Goal: Information Seeking & Learning: Learn about a topic

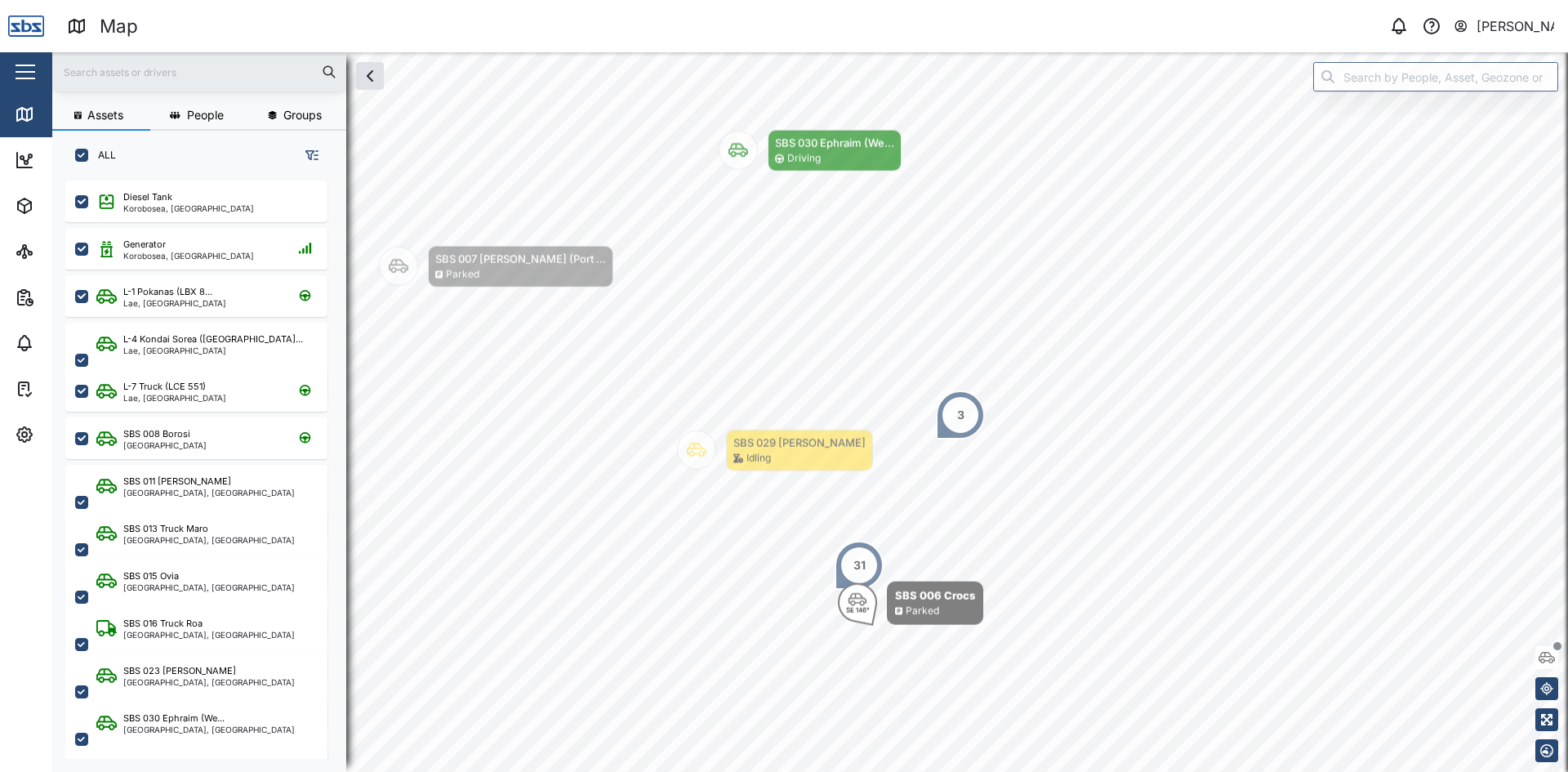
scroll to position [572, 255]
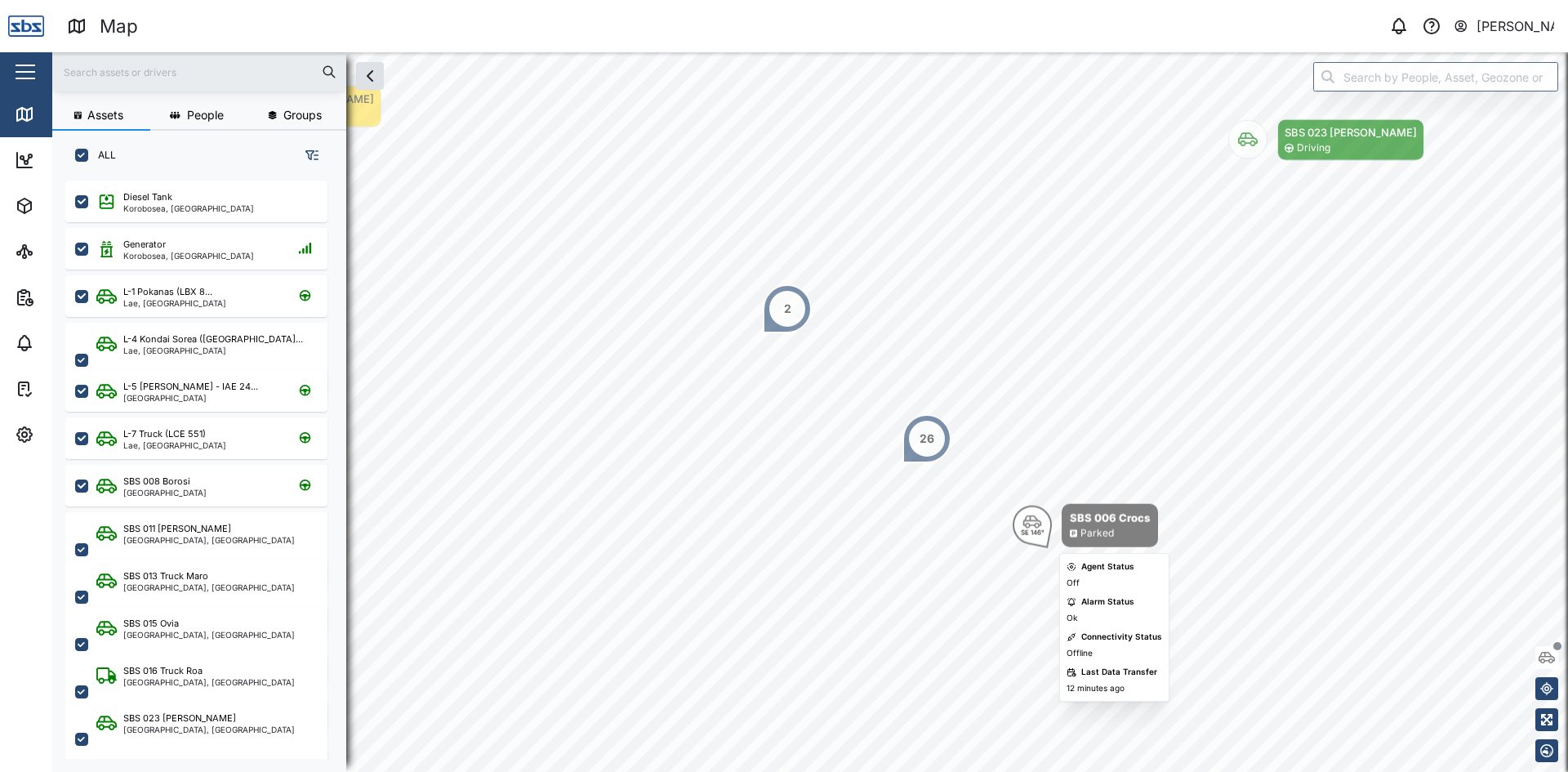
click at [1025, 534] on div "SE 146°" at bounding box center [1033, 533] width 24 height 7
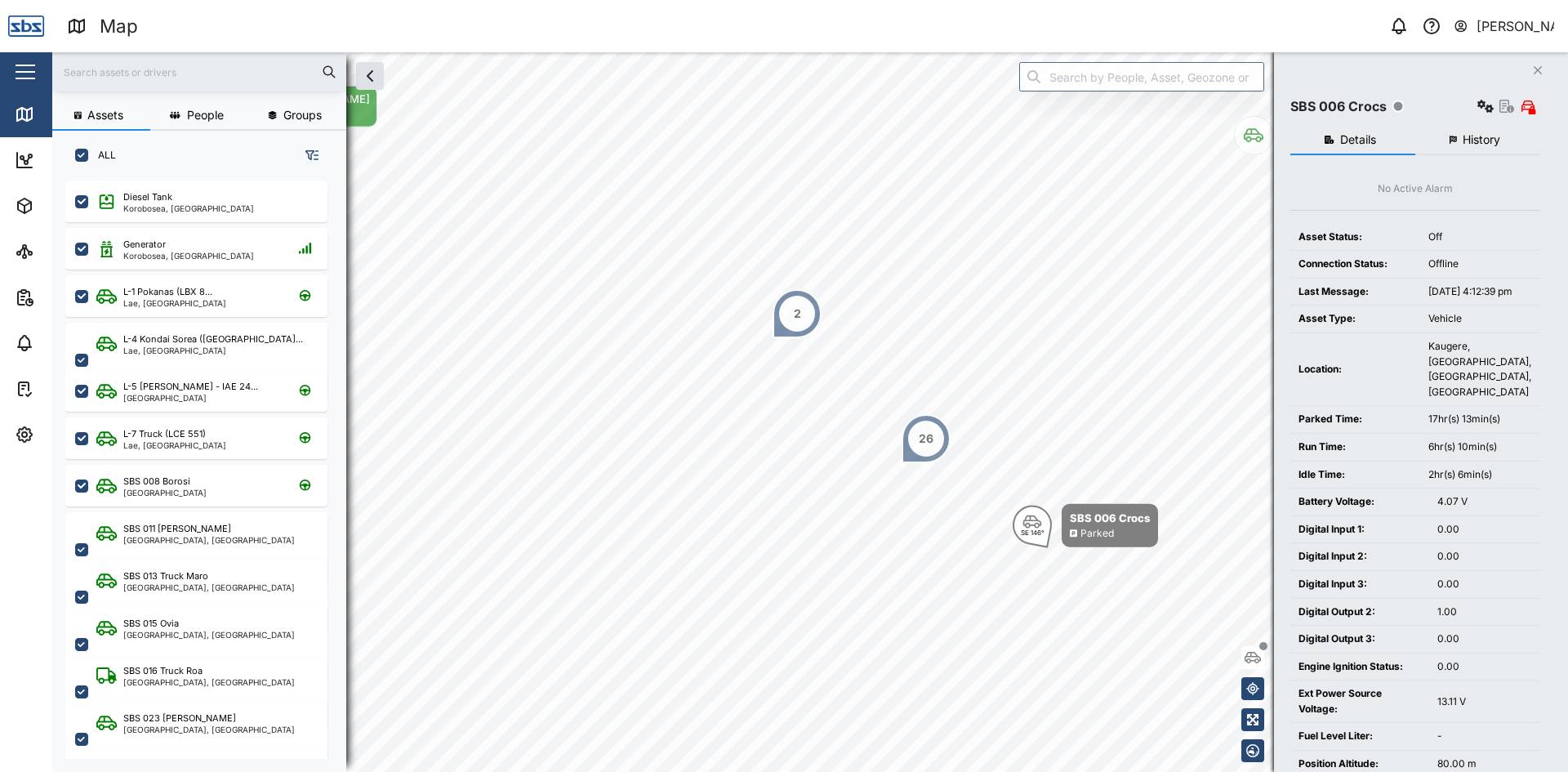
click at [1467, 134] on span "History" at bounding box center [1481, 139] width 38 height 11
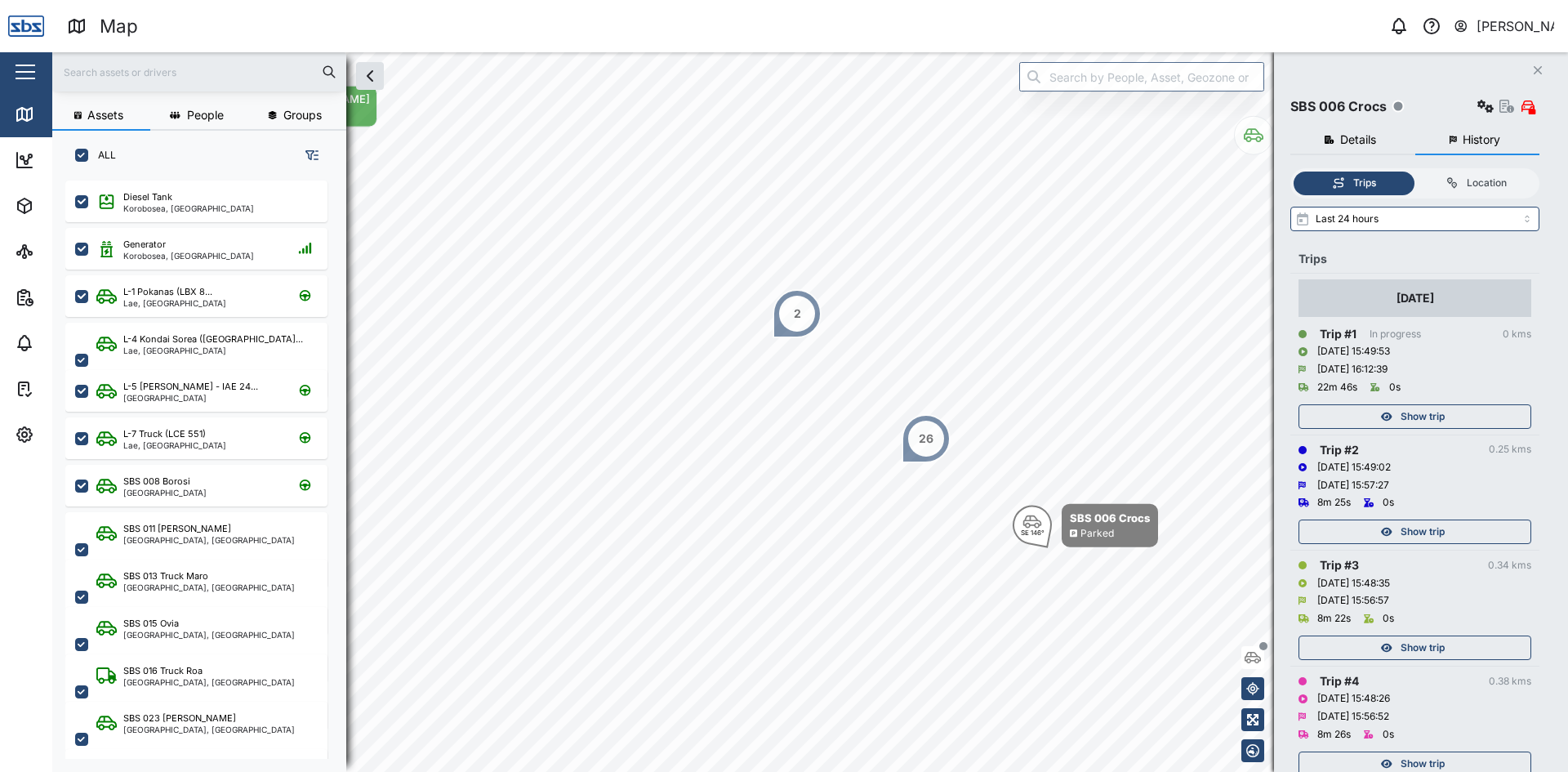
click at [1445, 532] on div "Show trip" at bounding box center [1411, 532] width 212 height 23
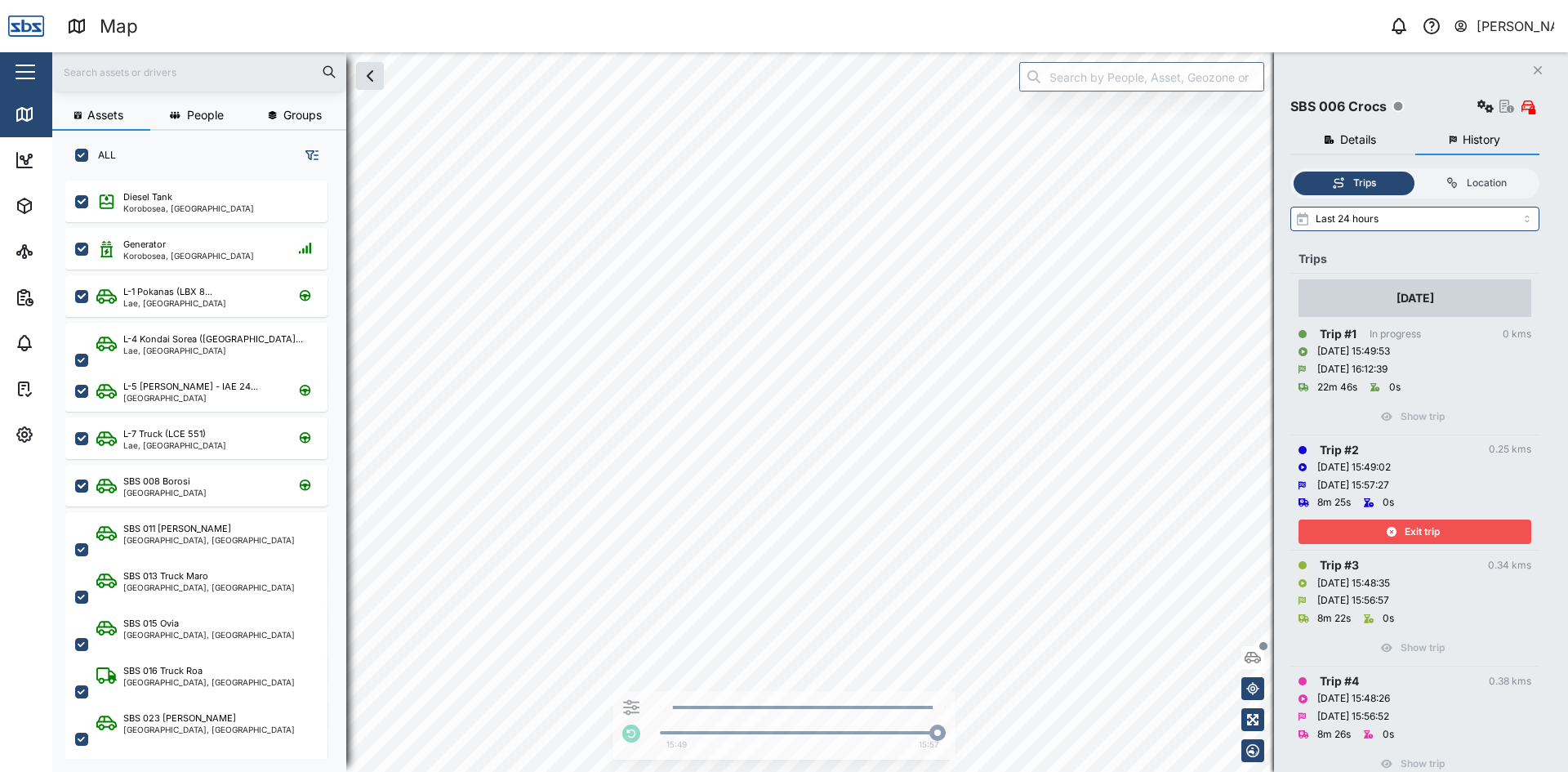
click at [1445, 532] on div "Exit trip" at bounding box center [1411, 532] width 212 height 23
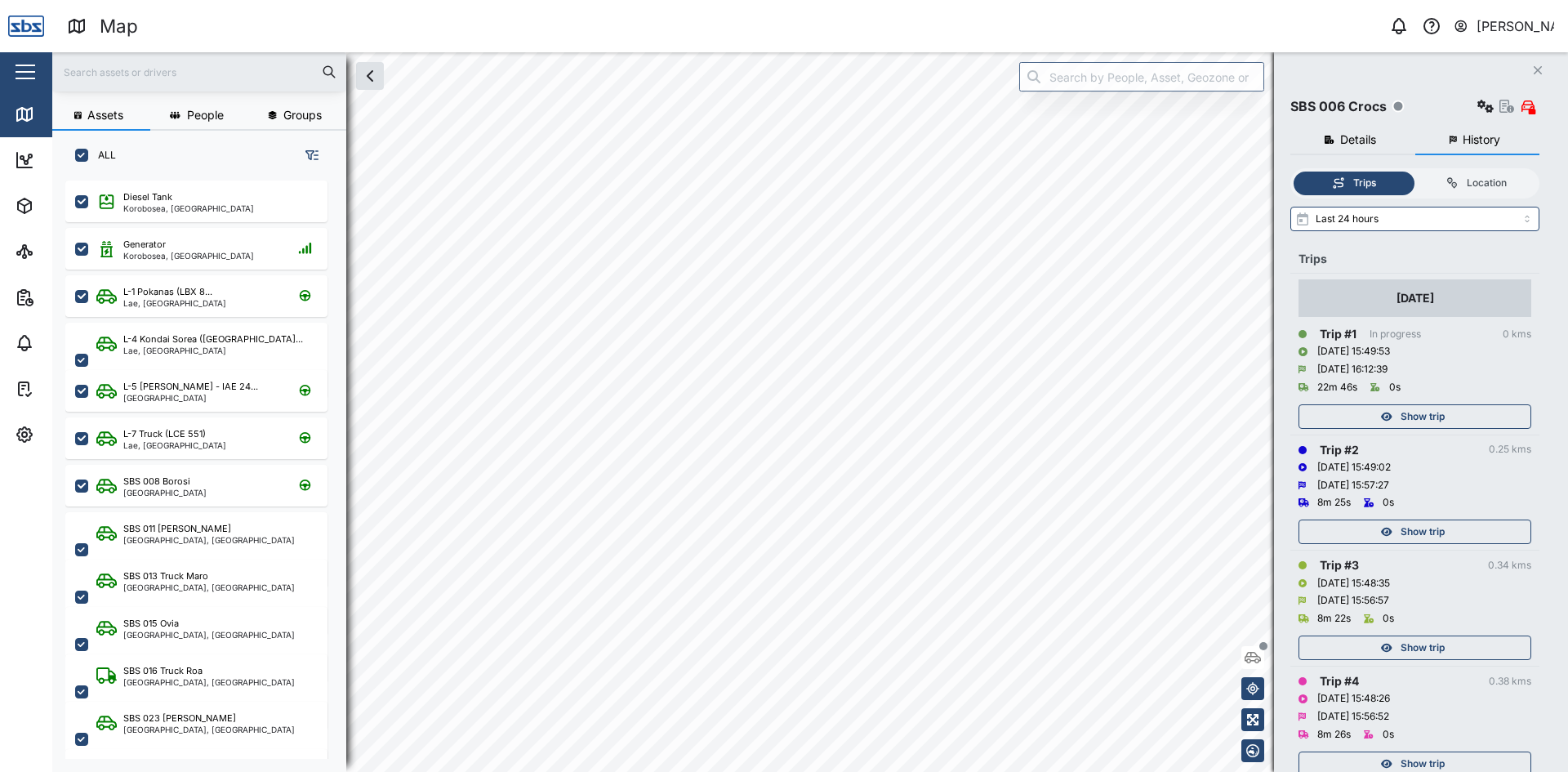
click at [1430, 638] on span "Show trip" at bounding box center [1422, 647] width 44 height 23
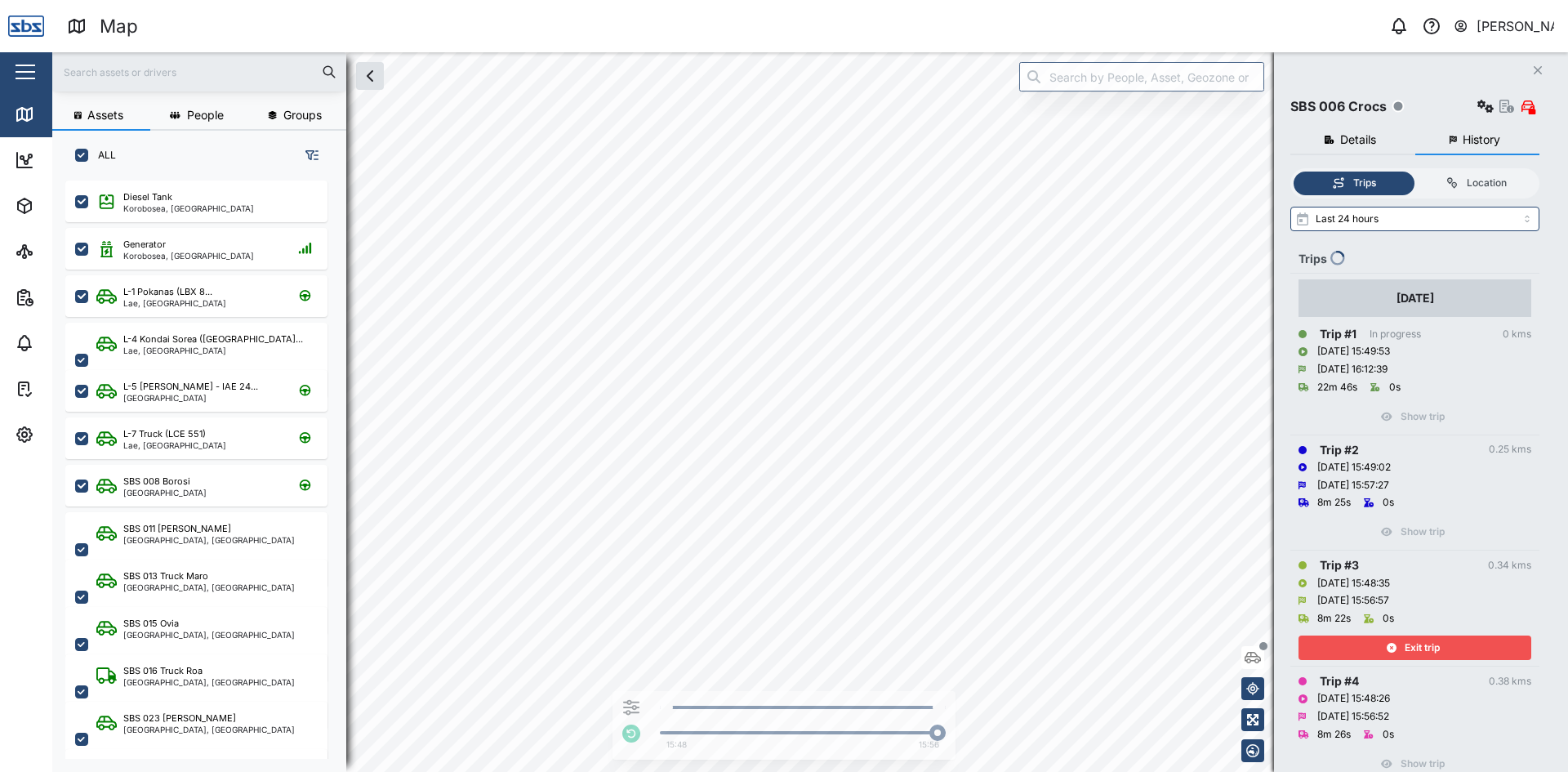
scroll to position [245, 0]
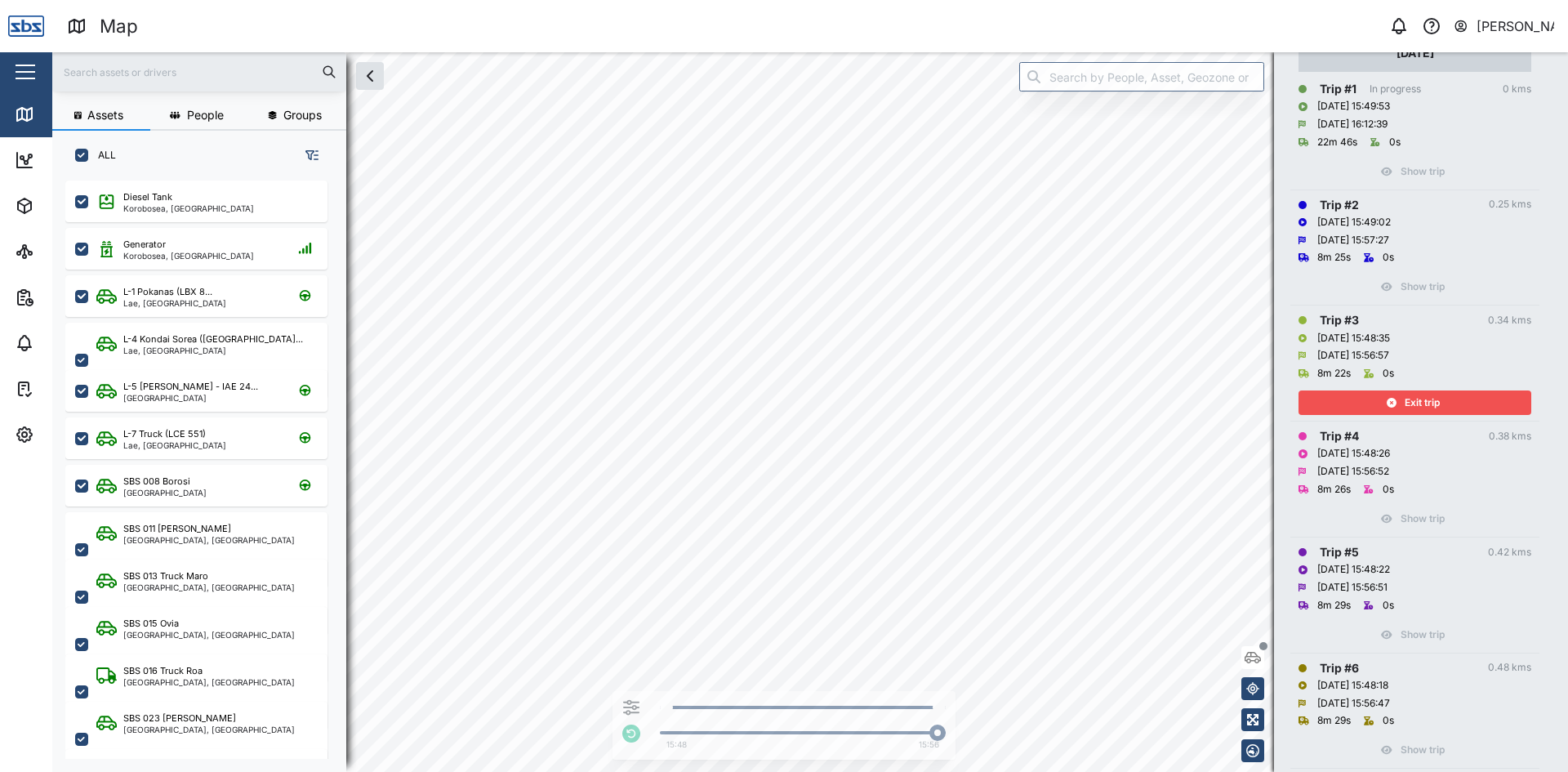
click at [1422, 400] on span "Exit trip" at bounding box center [1421, 402] width 35 height 23
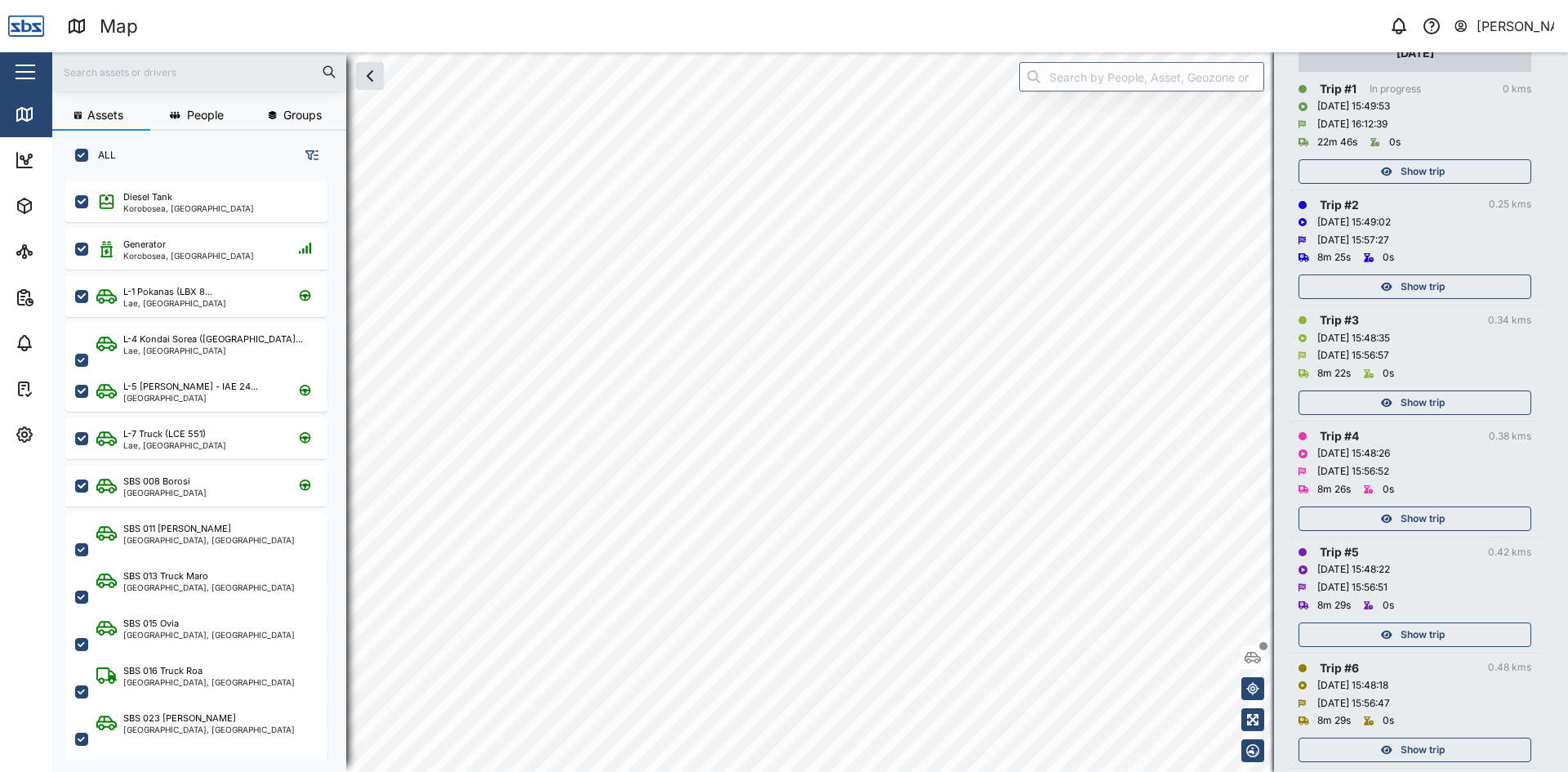
click at [1435, 515] on span "Show trip" at bounding box center [1422, 519] width 44 height 23
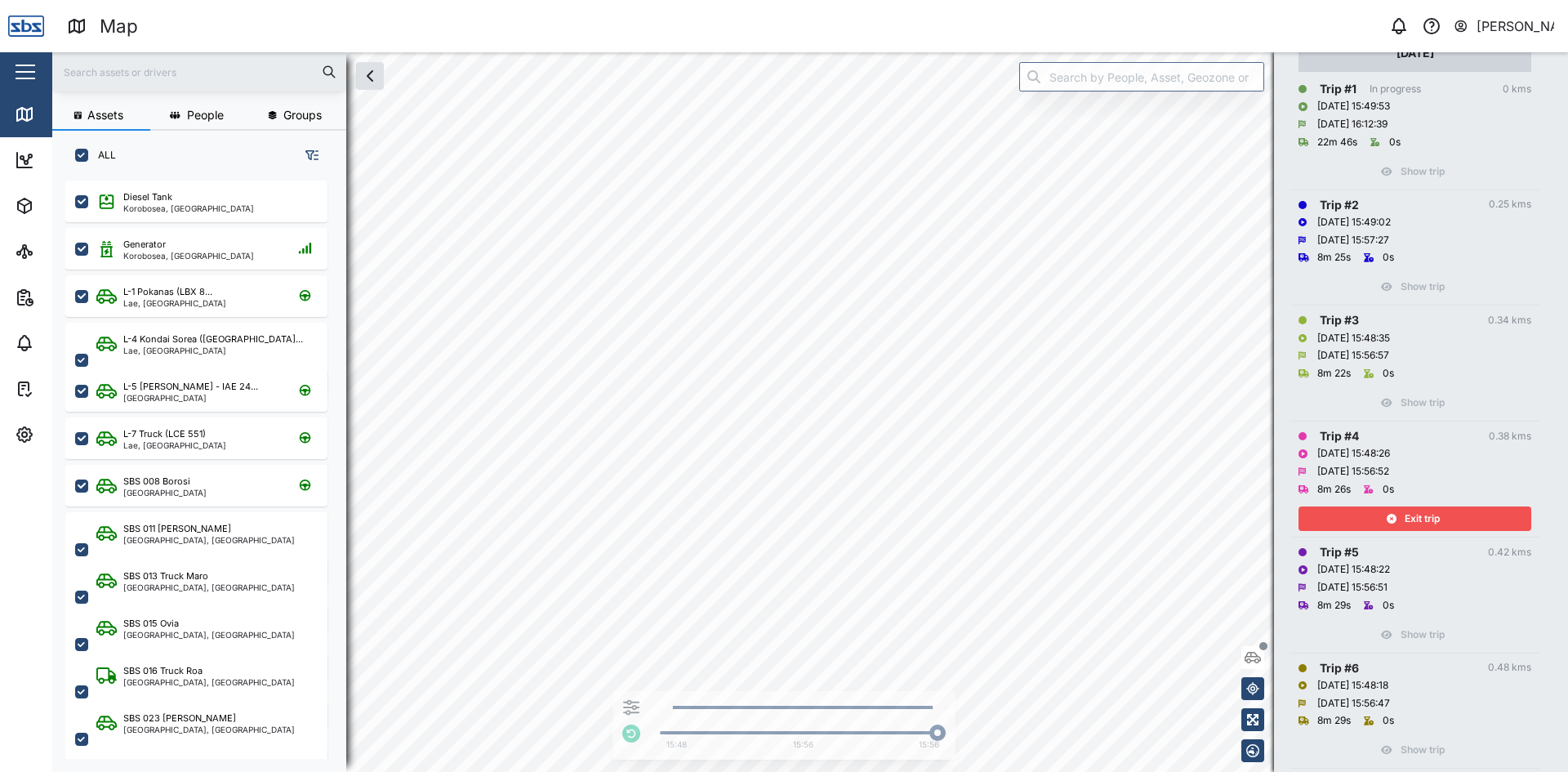
click at [1433, 516] on span "Exit trip" at bounding box center [1421, 519] width 35 height 23
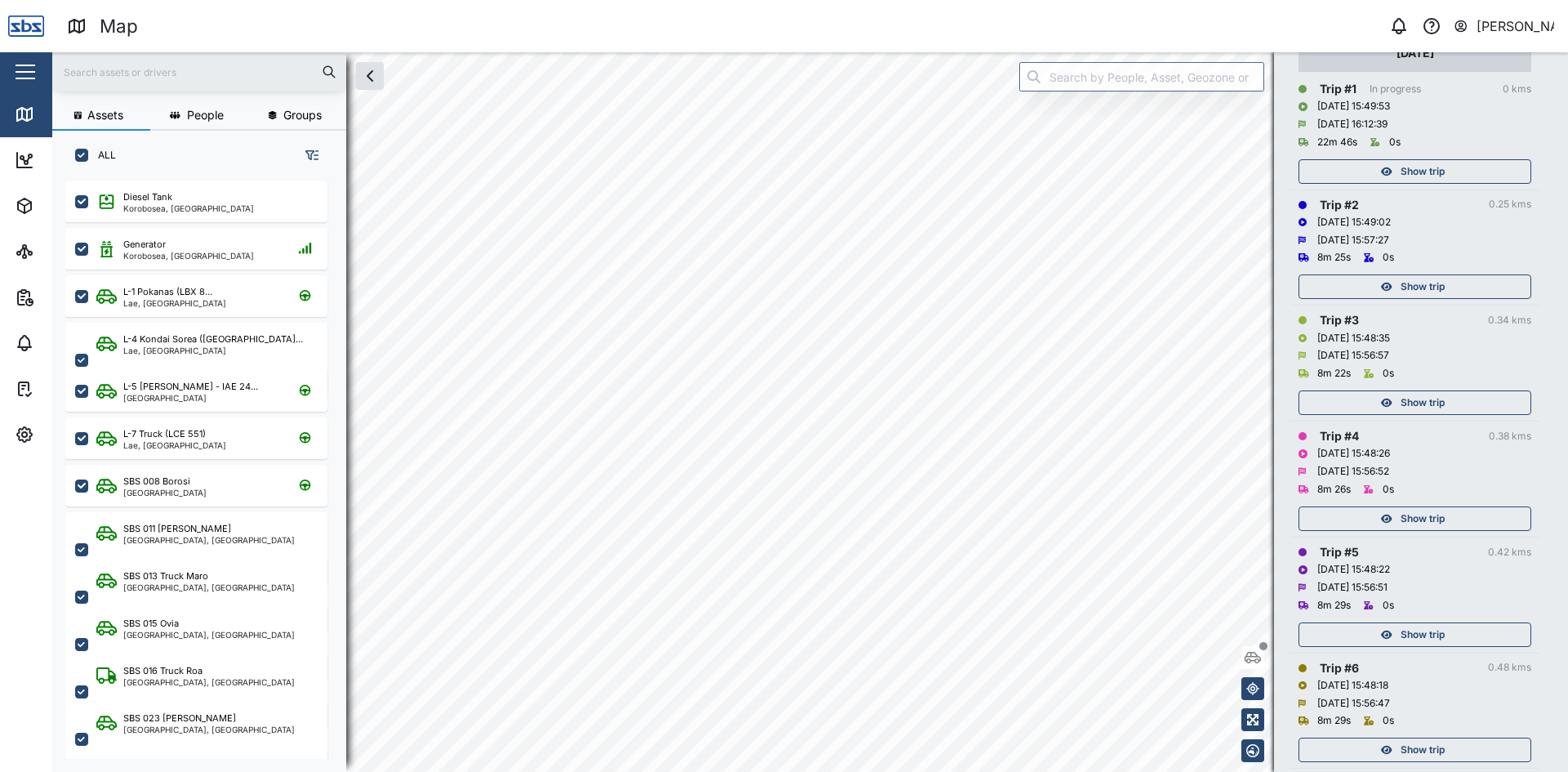
click at [1410, 629] on span "Show trip" at bounding box center [1422, 634] width 44 height 23
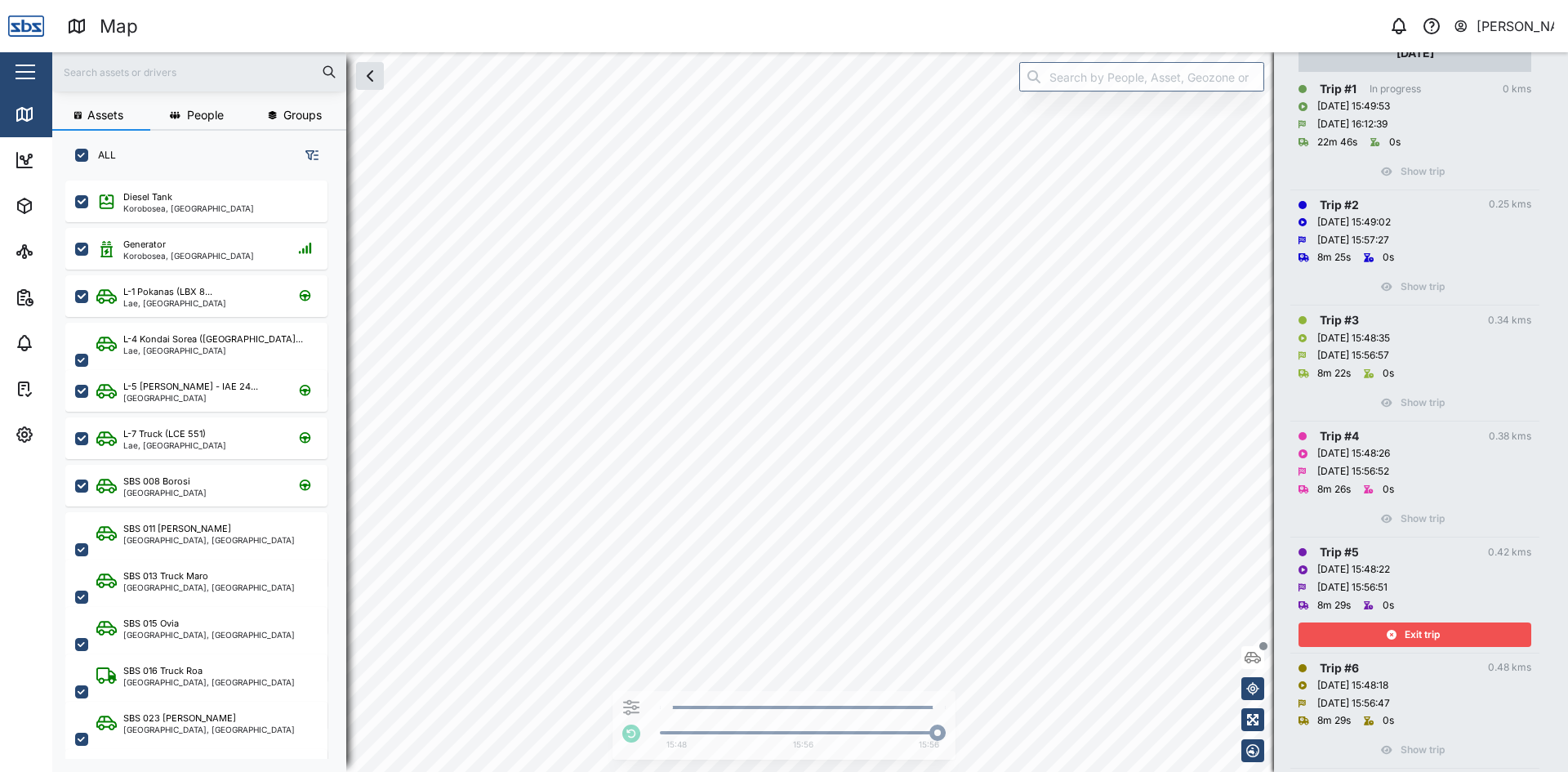
click at [1410, 629] on span "Exit trip" at bounding box center [1421, 634] width 35 height 23
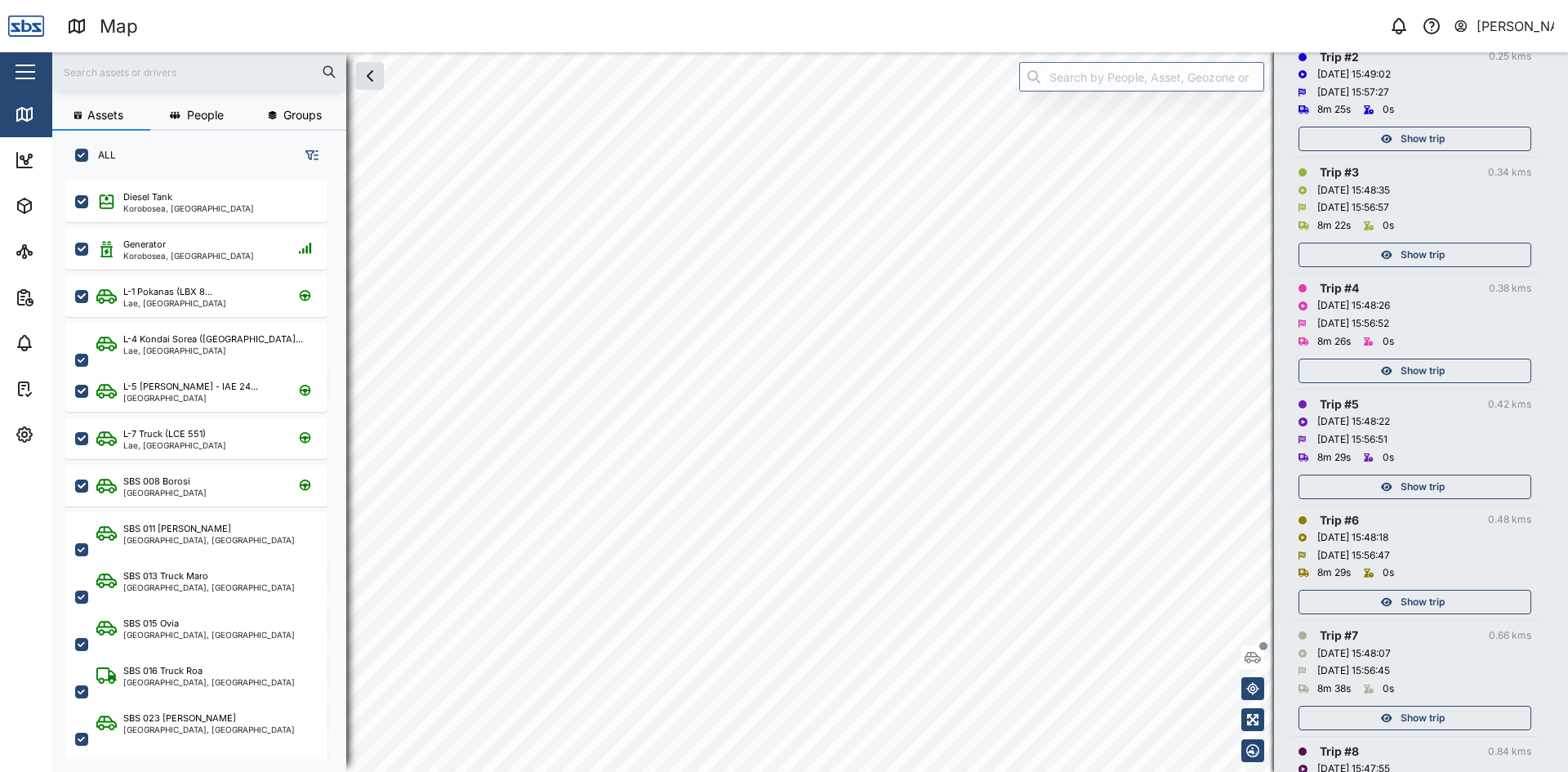
scroll to position [409, 0]
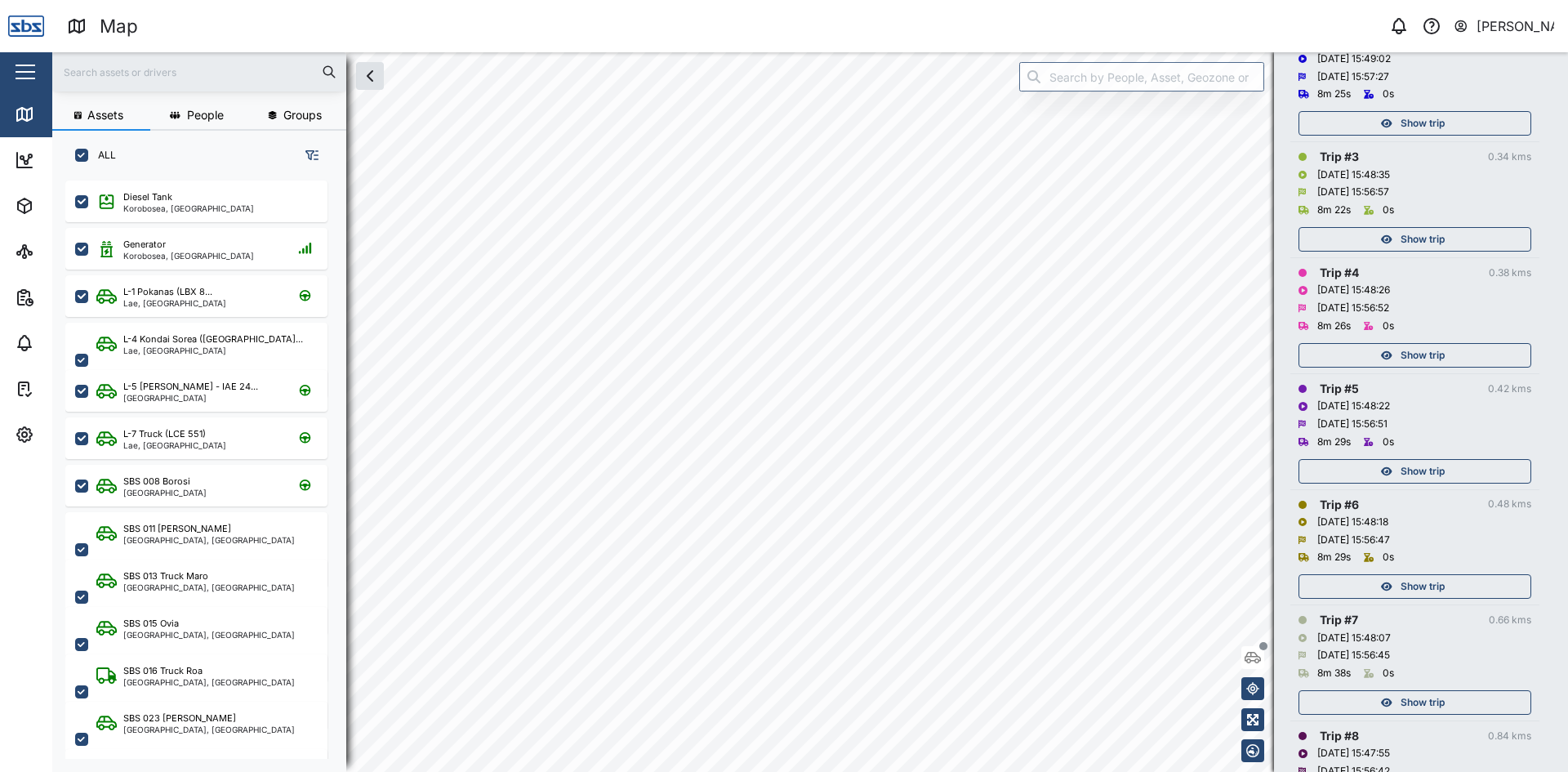
click at [1433, 585] on span "Show trip" at bounding box center [1422, 586] width 44 height 23
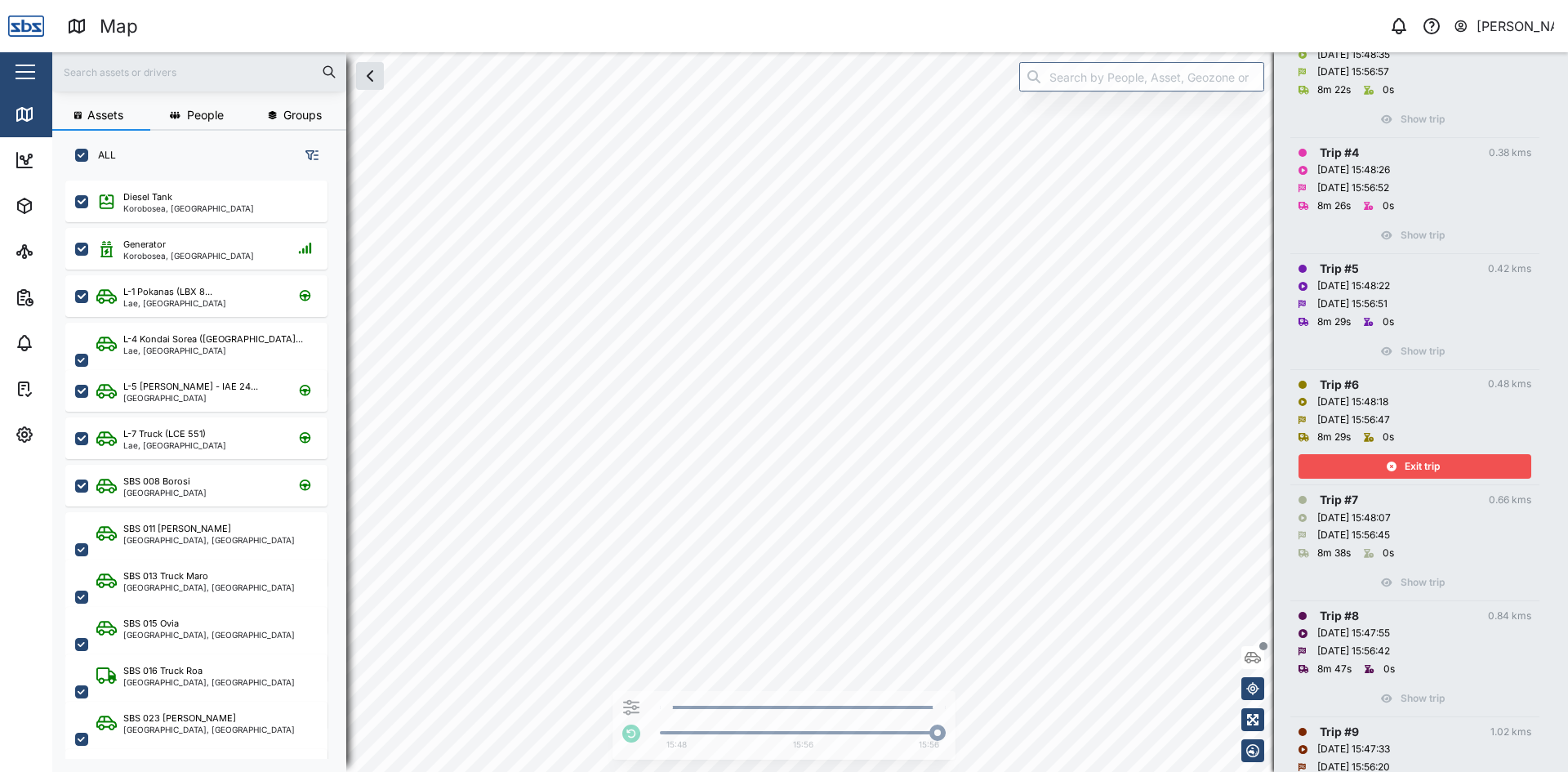
scroll to position [572, 0]
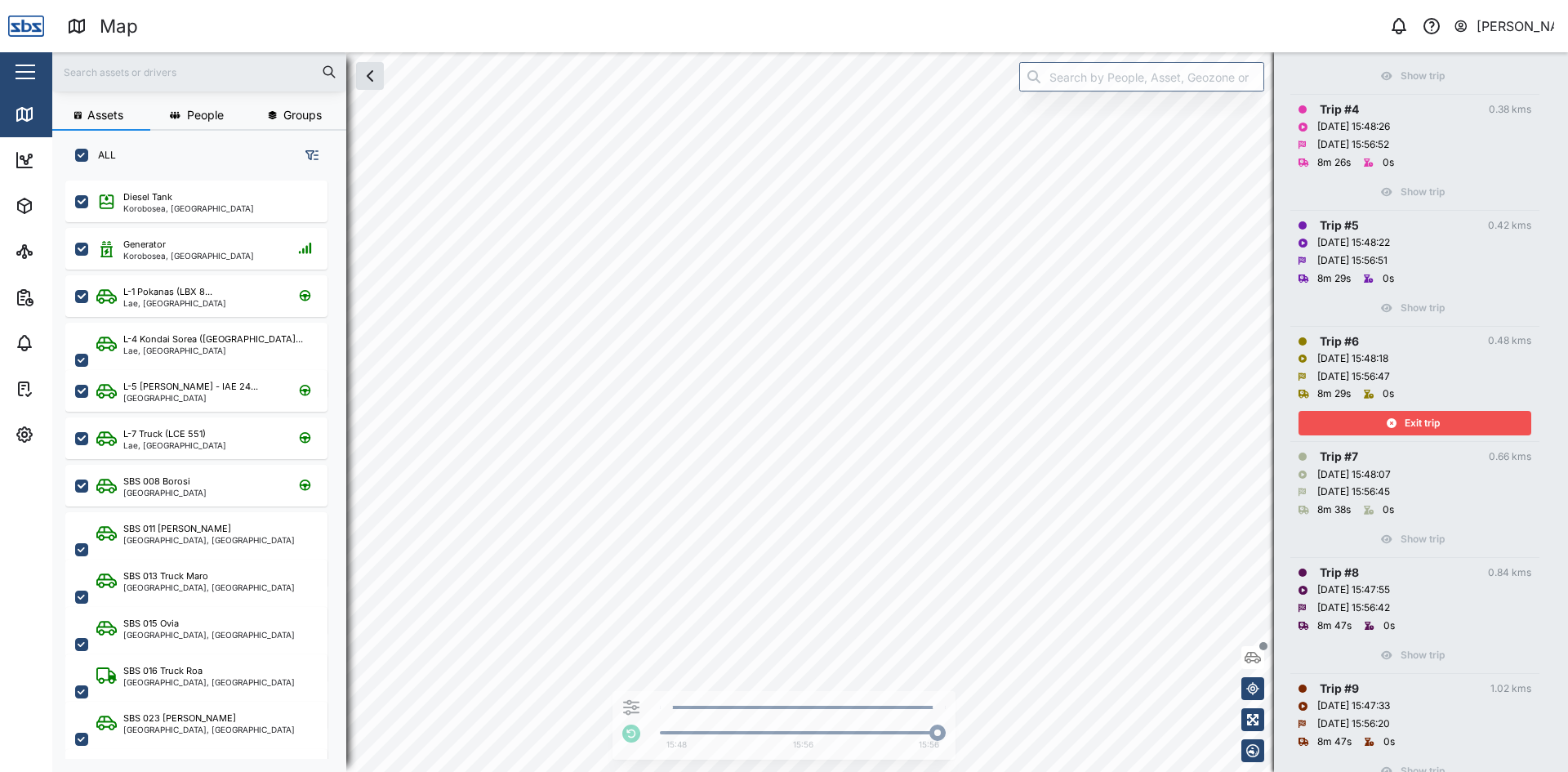
click at [1419, 430] on span "Exit trip" at bounding box center [1421, 423] width 35 height 23
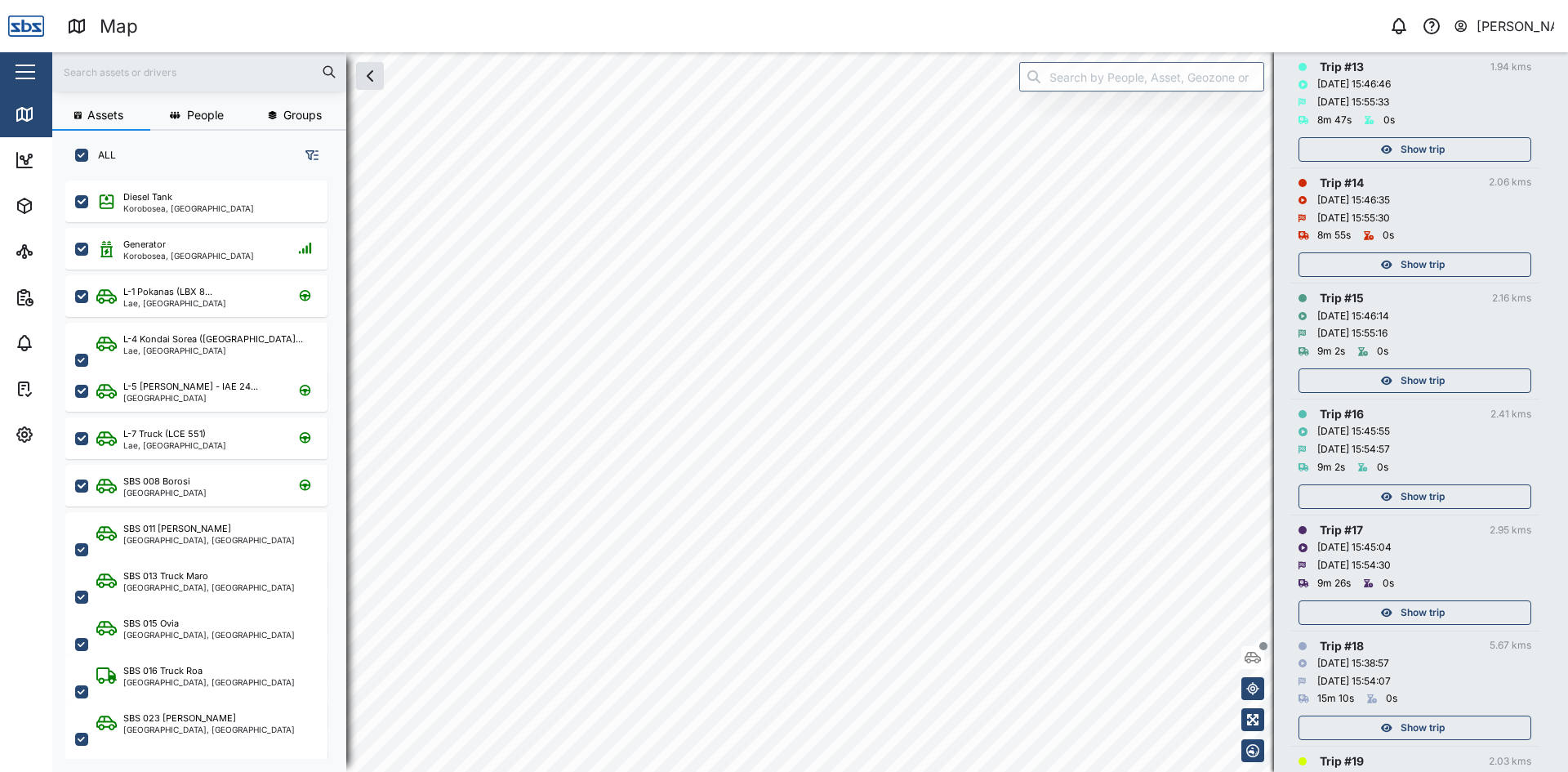
scroll to position [1879, 0]
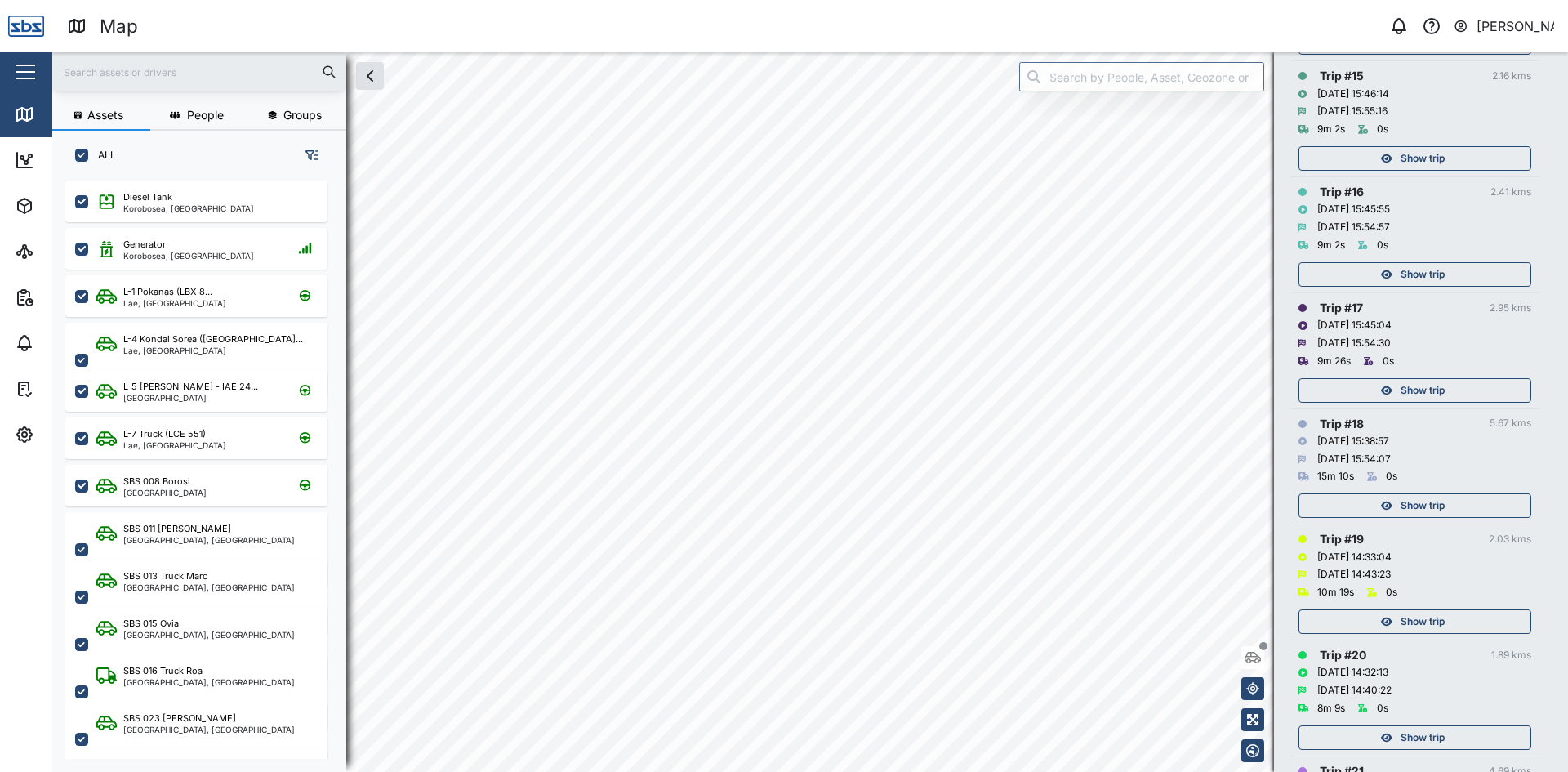
click at [1399, 490] on div "Show trip" at bounding box center [1413, 502] width 232 height 33
click at [1401, 505] on span "Show trip" at bounding box center [1422, 506] width 44 height 23
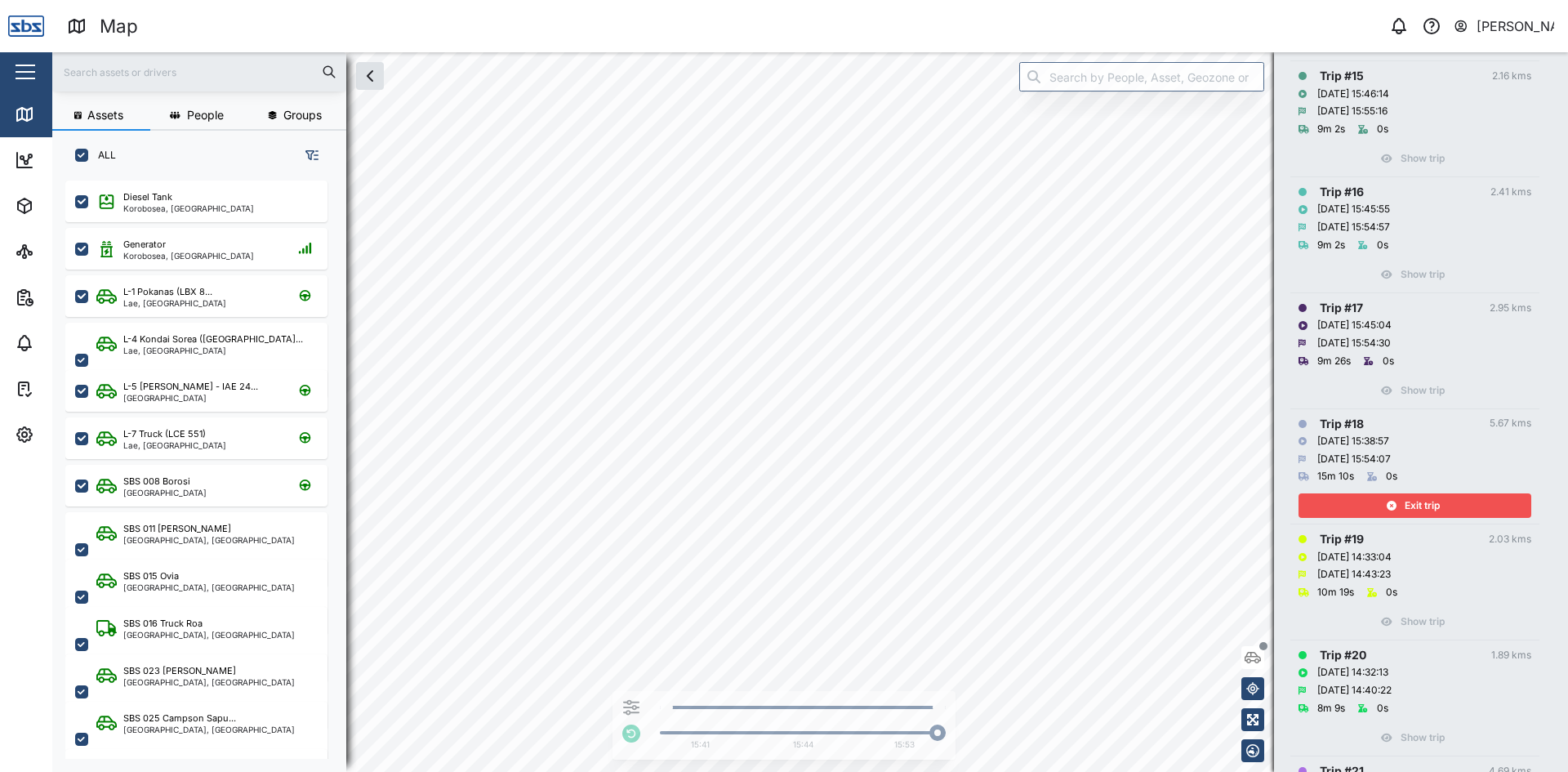
click at [1431, 495] on button "Exit trip" at bounding box center [1413, 506] width 232 height 25
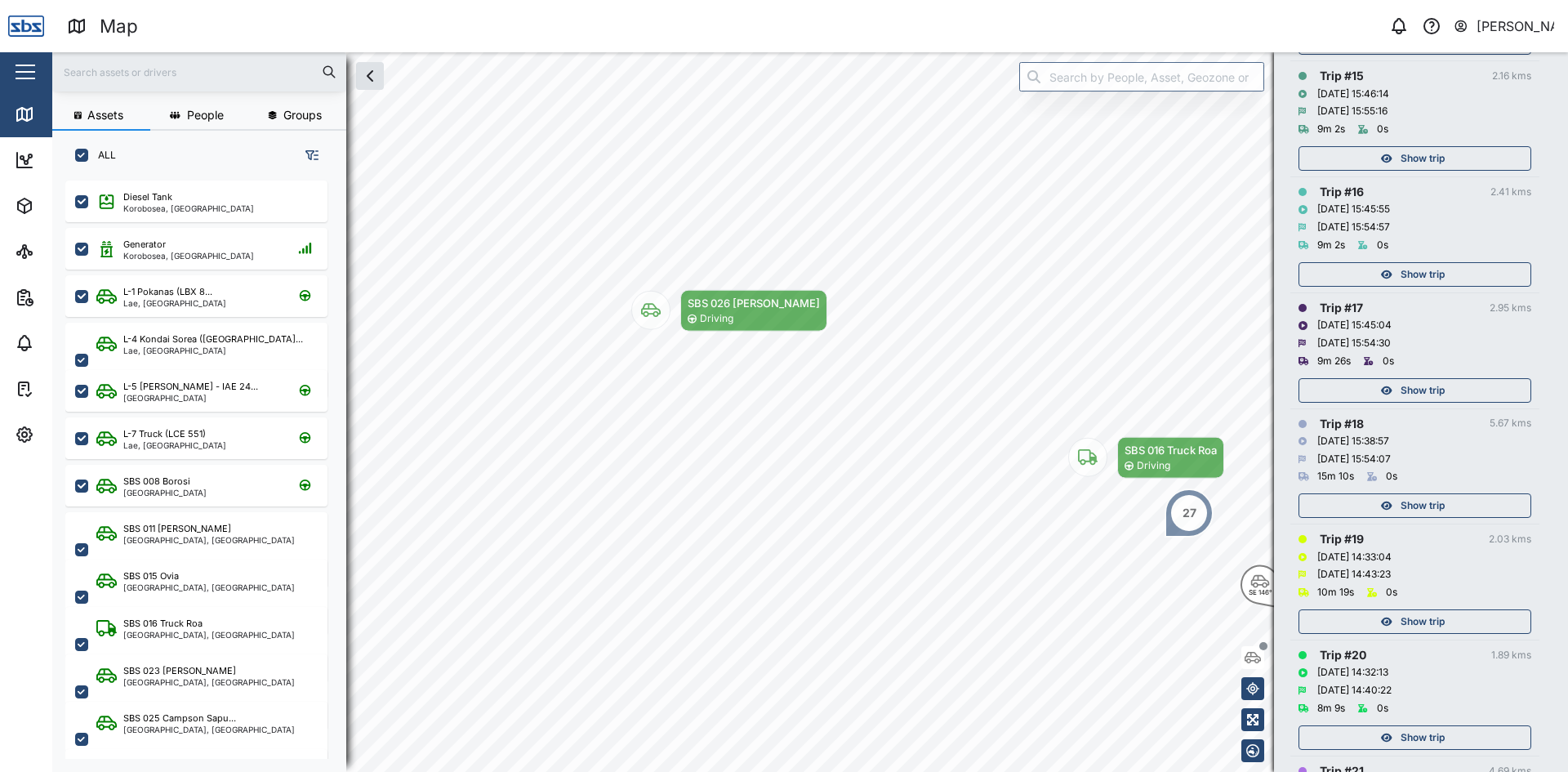
click at [1430, 405] on td "Trip # 17 2.95 kms [DATE] 15:45:04 [DATE] 15:54:30 9m 26s 0s Show trip" at bounding box center [1414, 350] width 249 height 116
click at [1430, 384] on span "Show trip" at bounding box center [1422, 390] width 44 height 23
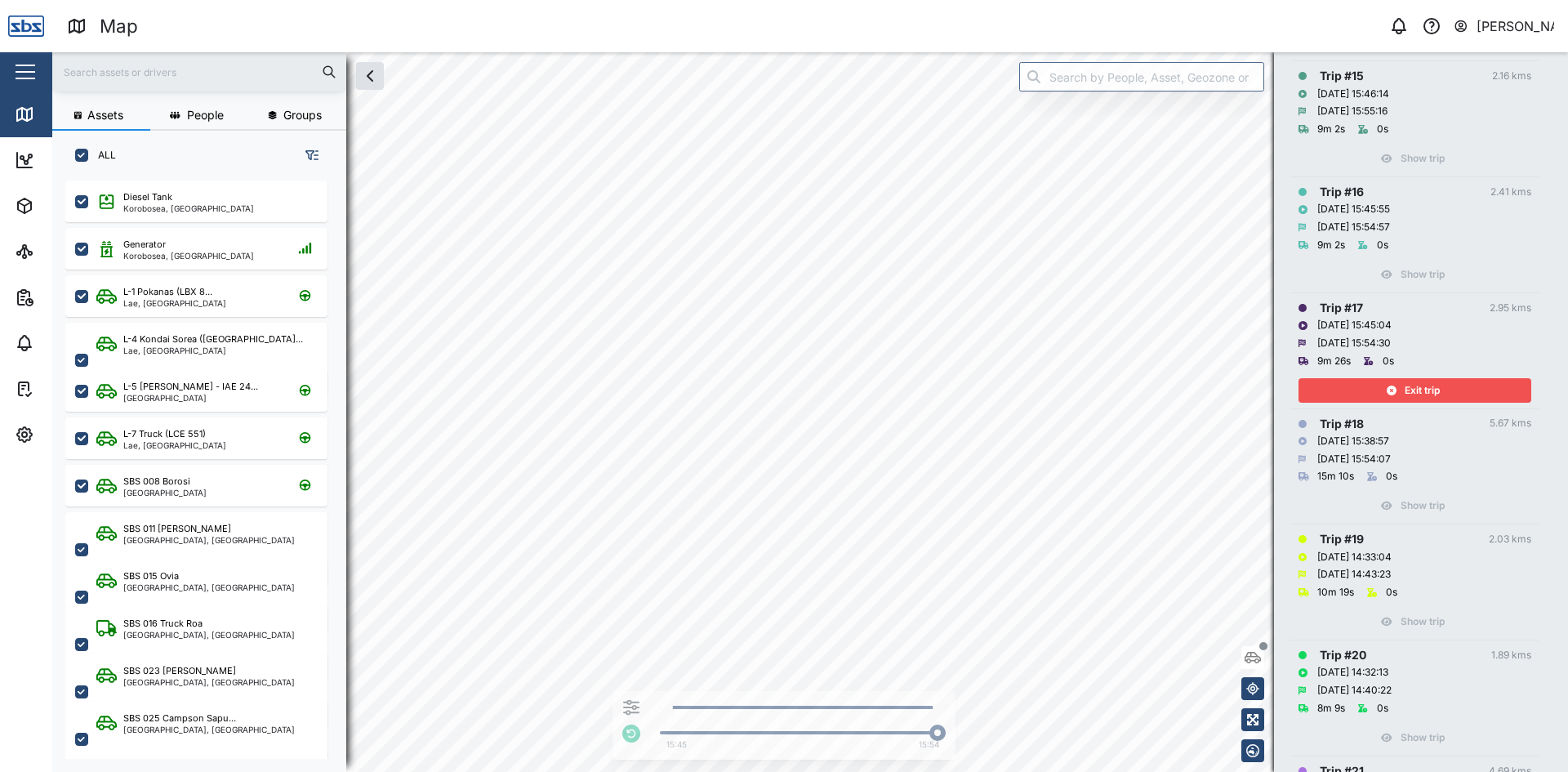
click at [1435, 387] on span "Exit trip" at bounding box center [1421, 390] width 35 height 23
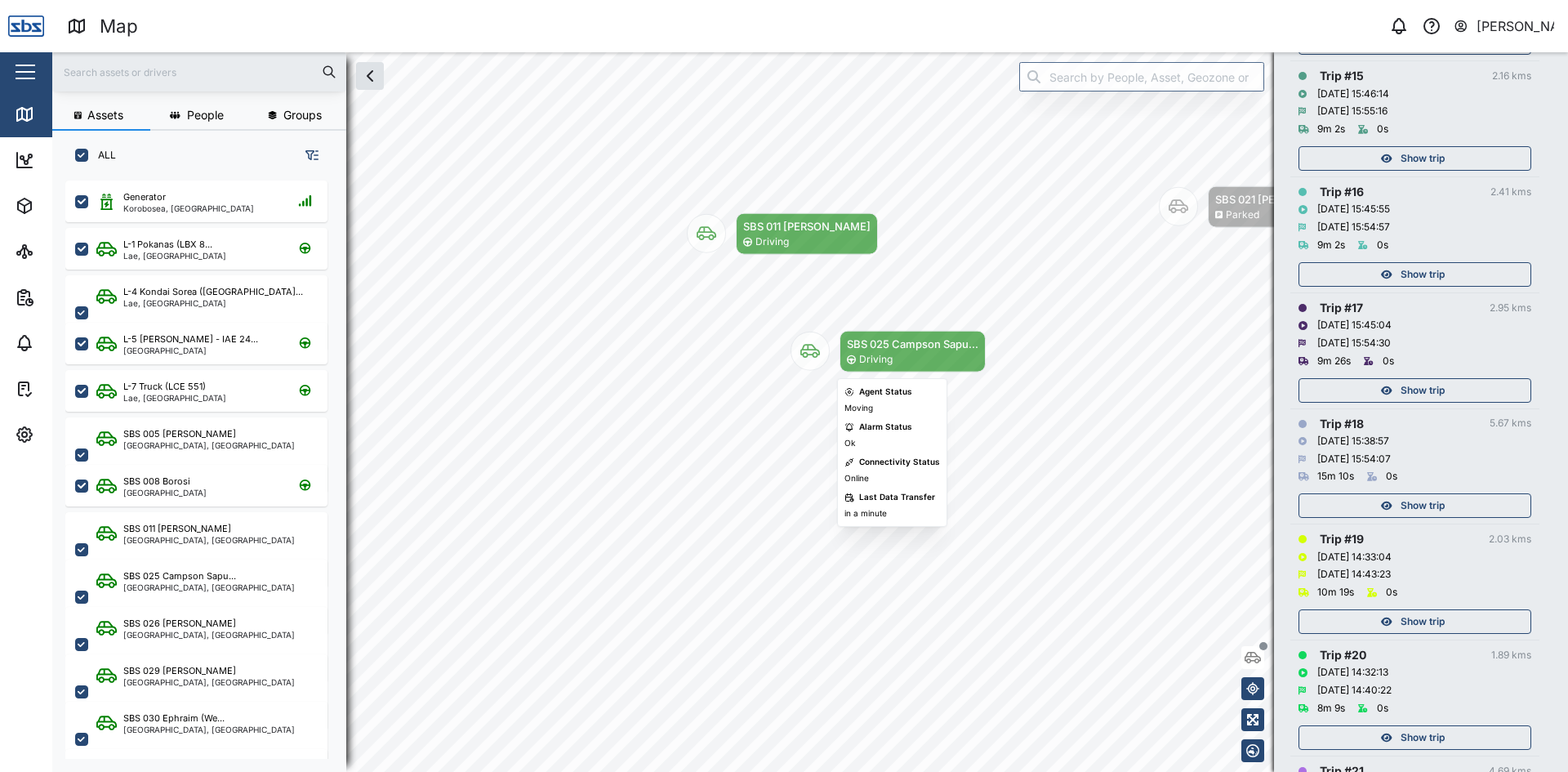
click at [729, 314] on body "Map 0 [PERSON_NAME] Close Map Dashboard Assets ATS Camera Generator Personnel T…" at bounding box center [784, 386] width 1568 height 772
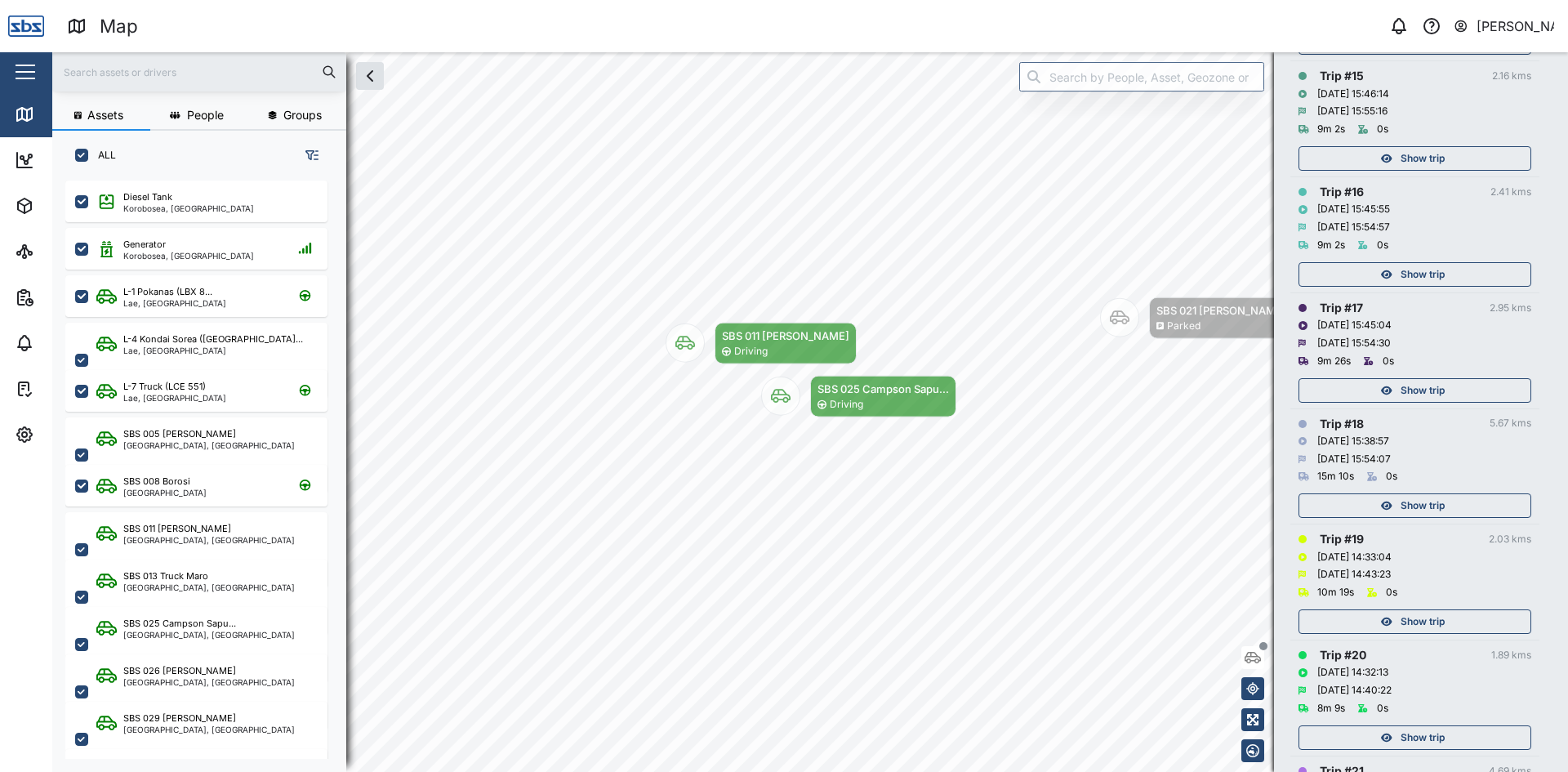
drag, startPoint x: 845, startPoint y: 393, endPoint x: 781, endPoint y: 467, distance: 97.8
click at [781, 52] on div "SE 146° SBS 006 Crocs Parked SBS 021 Igo Hegoi Parked SBS 011 [PERSON_NAME] Dri…" at bounding box center [809, 52] width 1515 height 0
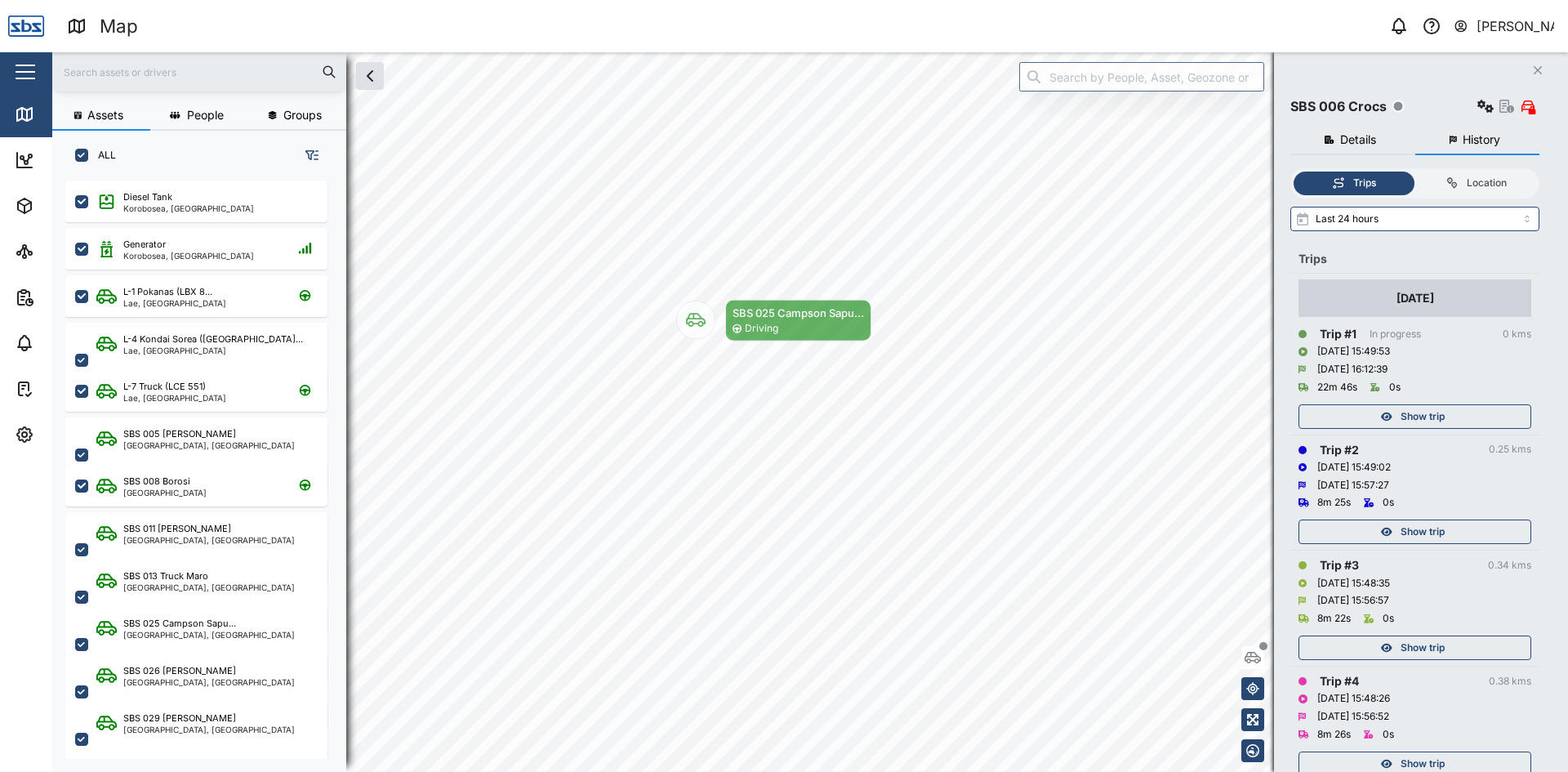
click at [1535, 67] on icon "Close" at bounding box center [1537, 70] width 10 height 13
